Goal: Information Seeking & Learning: Learn about a topic

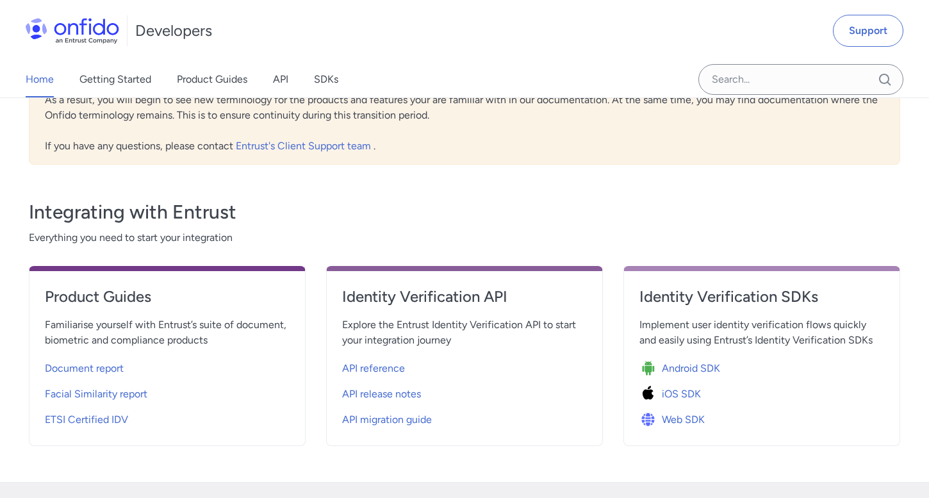
scroll to position [442, 0]
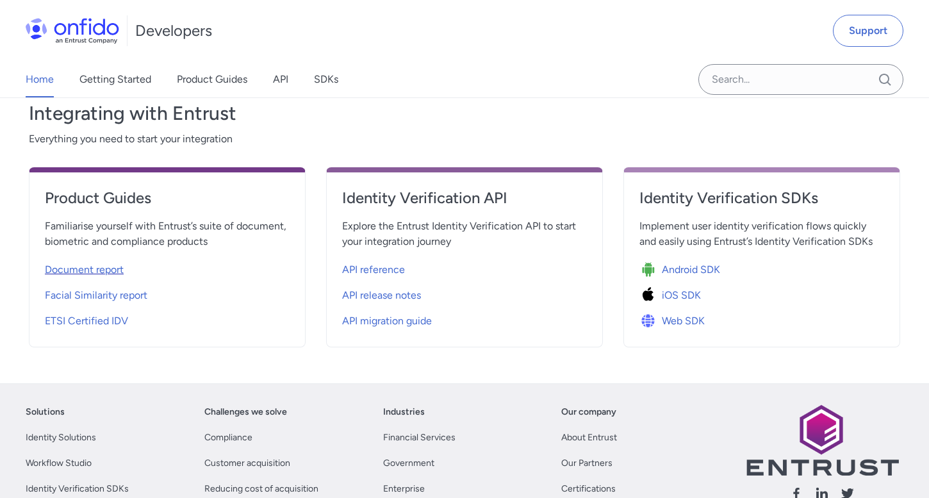
click at [109, 263] on span "Document report" at bounding box center [84, 269] width 79 height 15
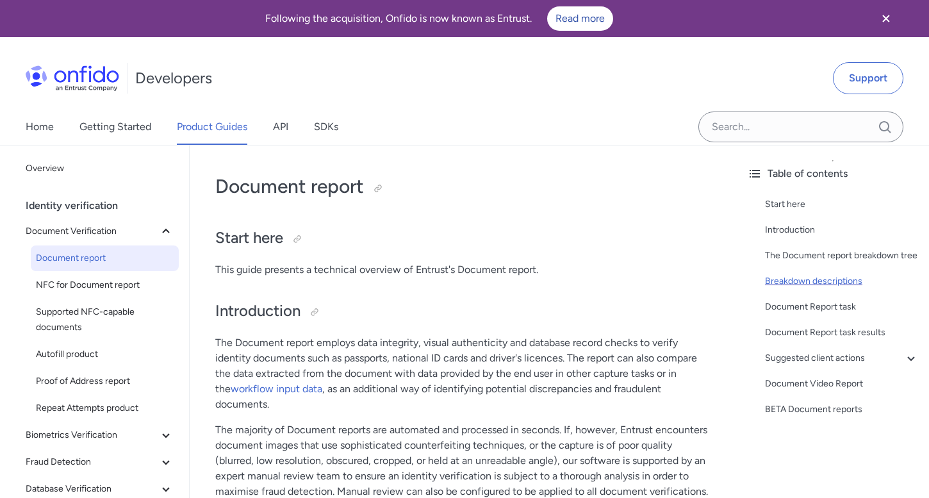
click at [816, 281] on div "Breakdown descriptions" at bounding box center [842, 280] width 154 height 15
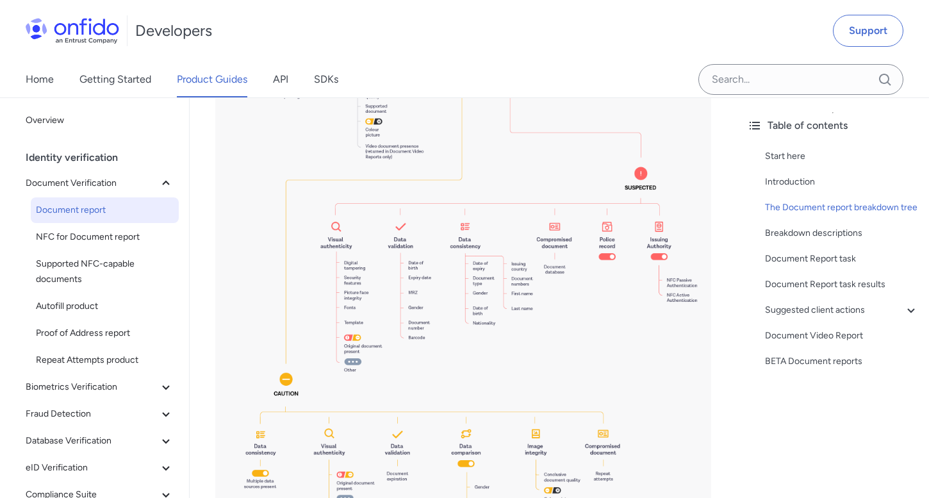
scroll to position [1363, 0]
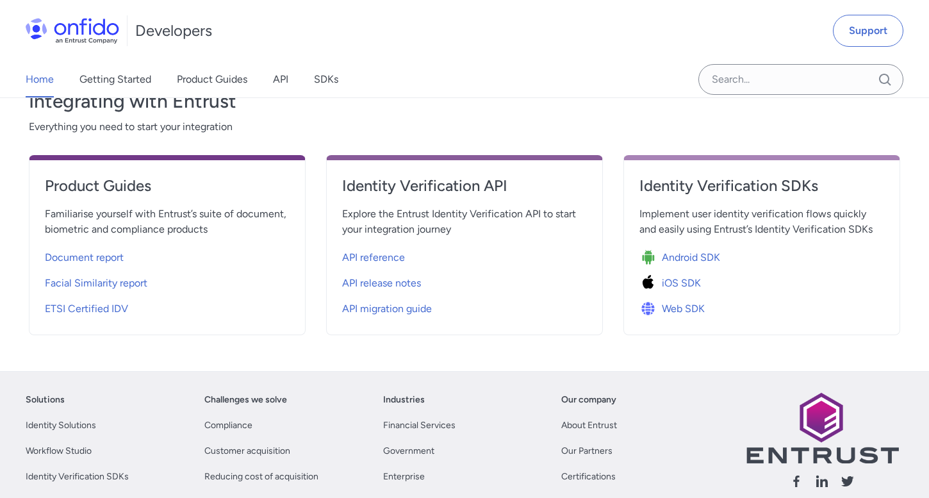
scroll to position [438, 0]
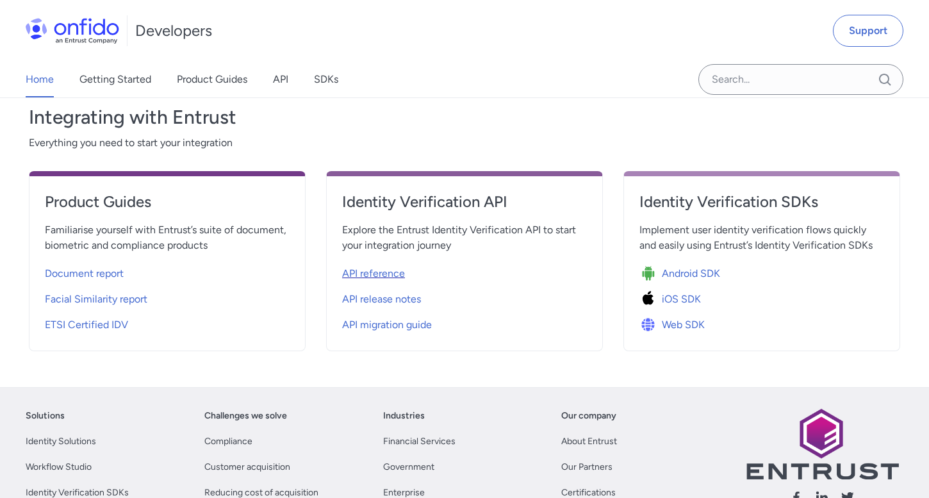
click at [353, 268] on span "API reference" at bounding box center [373, 273] width 63 height 15
select select "http"
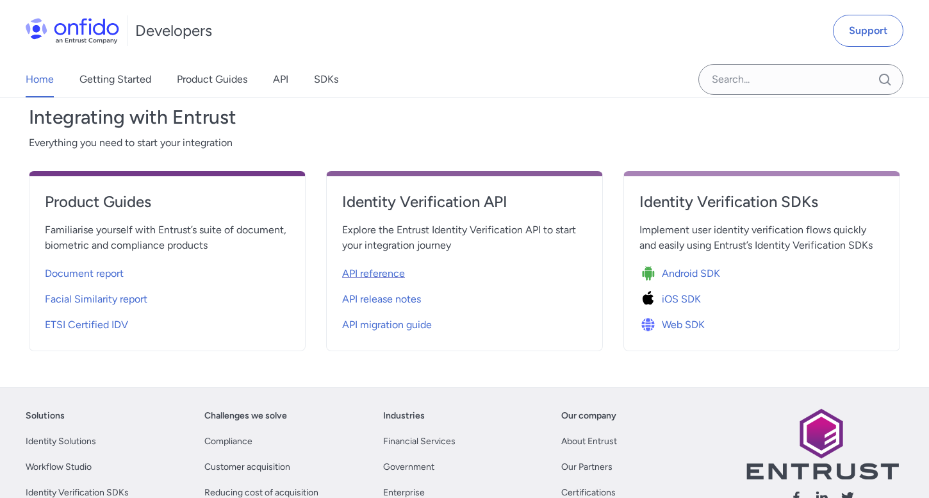
select select "http"
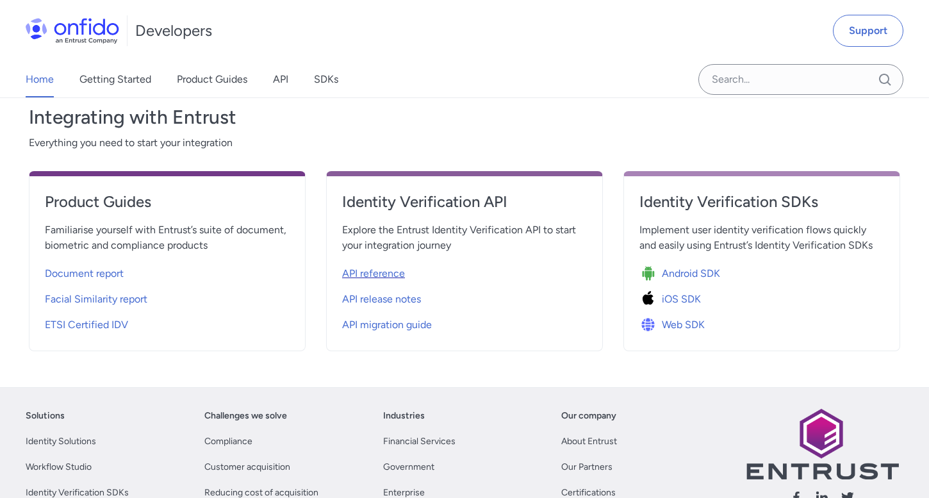
select select "http"
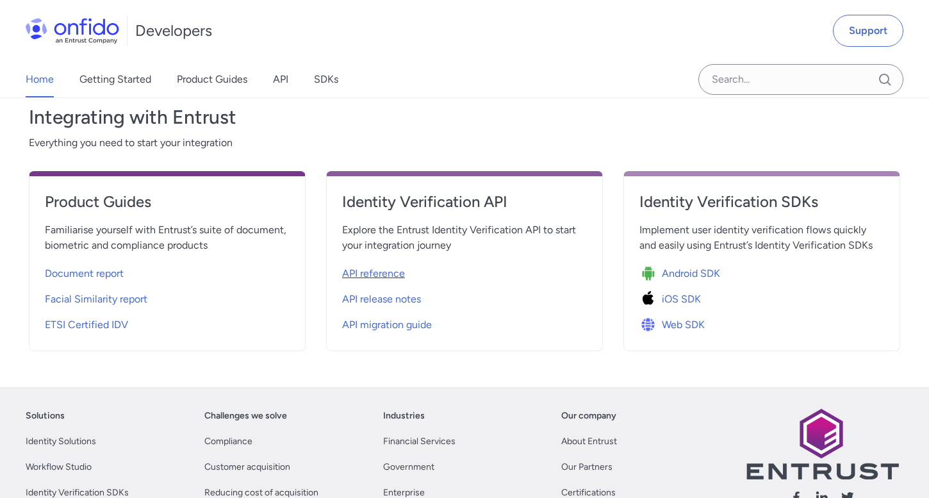
select select "http"
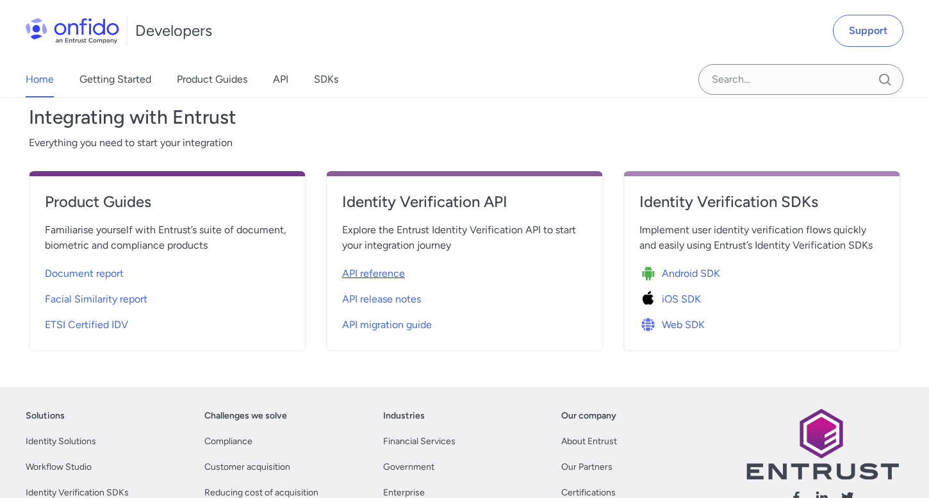
select select "http"
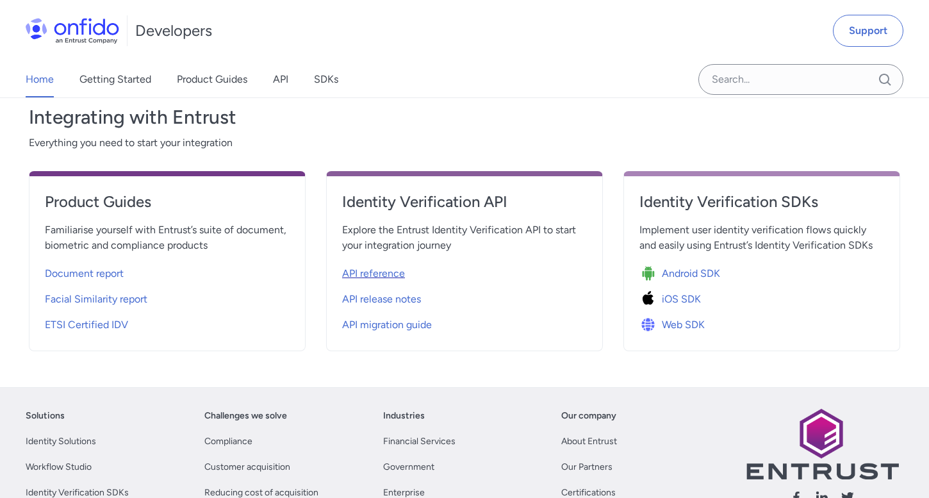
select select "http"
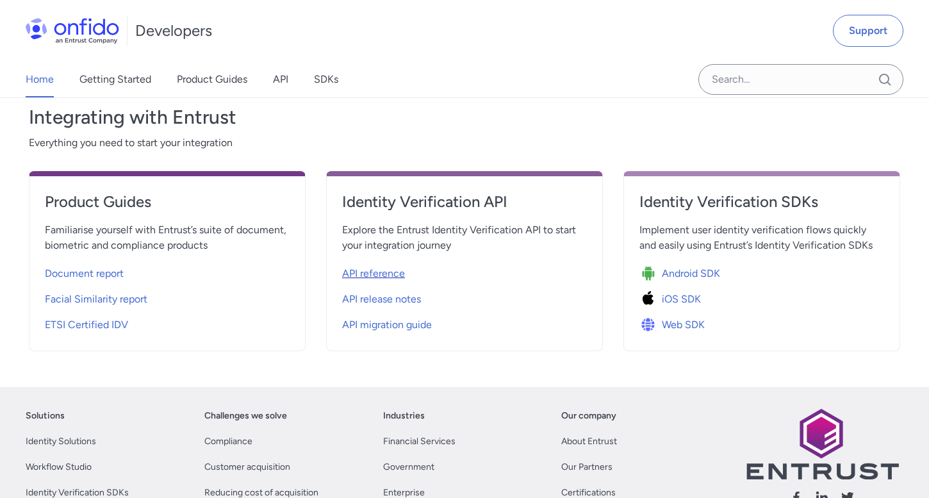
select select "http"
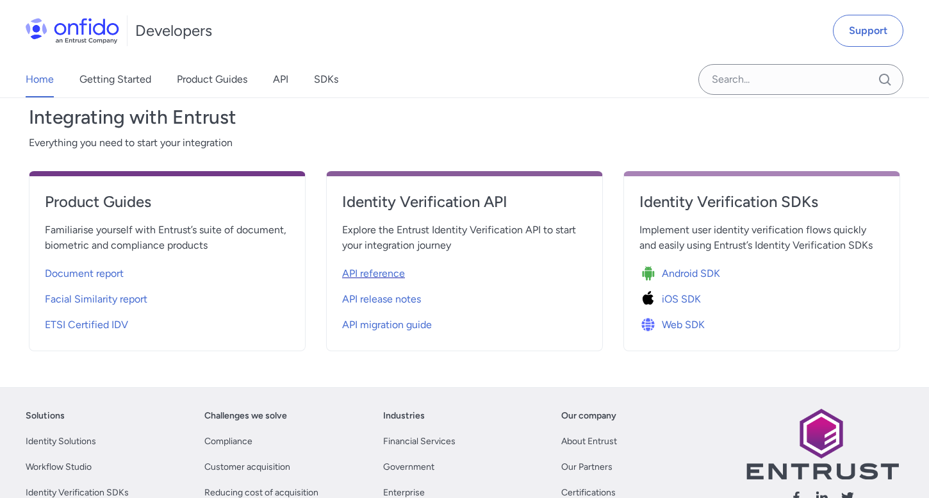
select select "http"
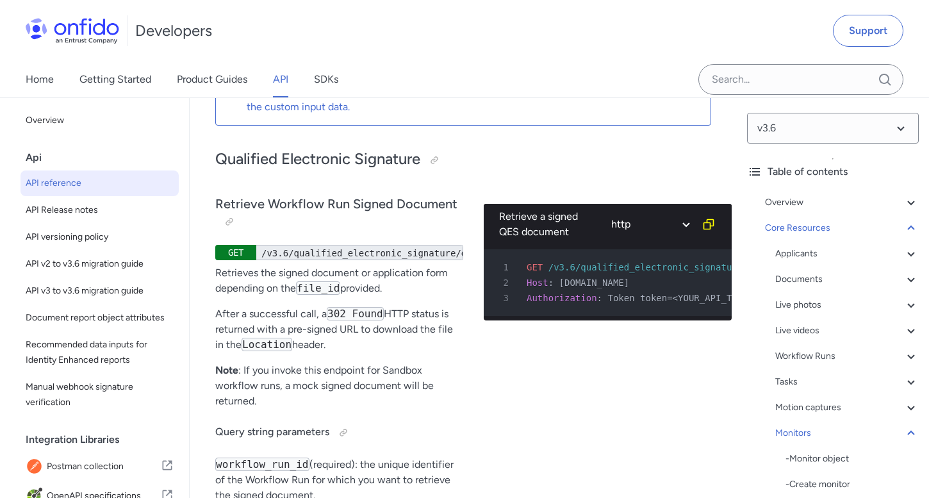
scroll to position [49289, 0]
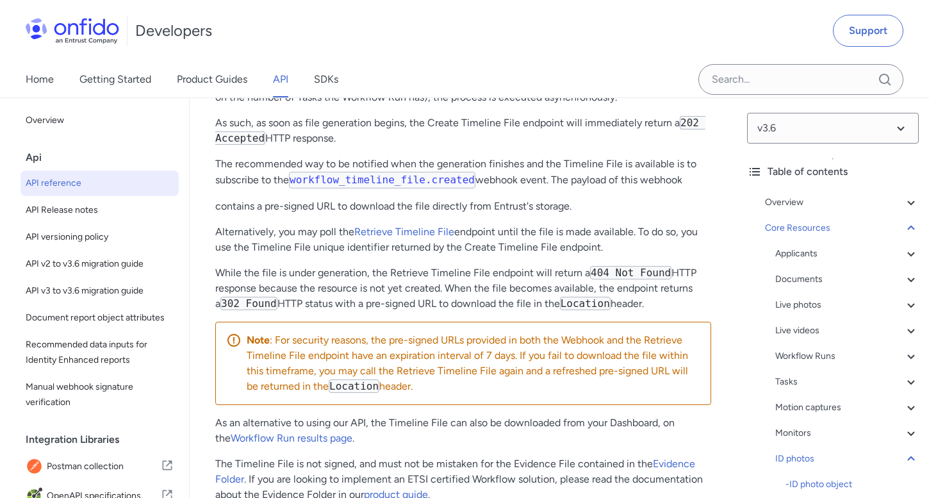
scroll to position [50008, 0]
